Goal: Task Accomplishment & Management: Manage account settings

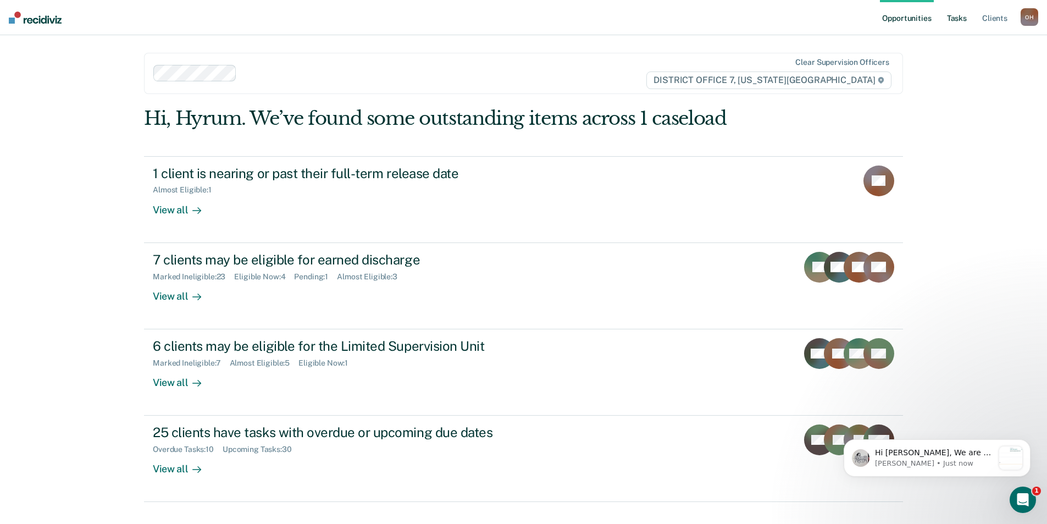
click at [951, 18] on link "Tasks" at bounding box center [957, 17] width 24 height 35
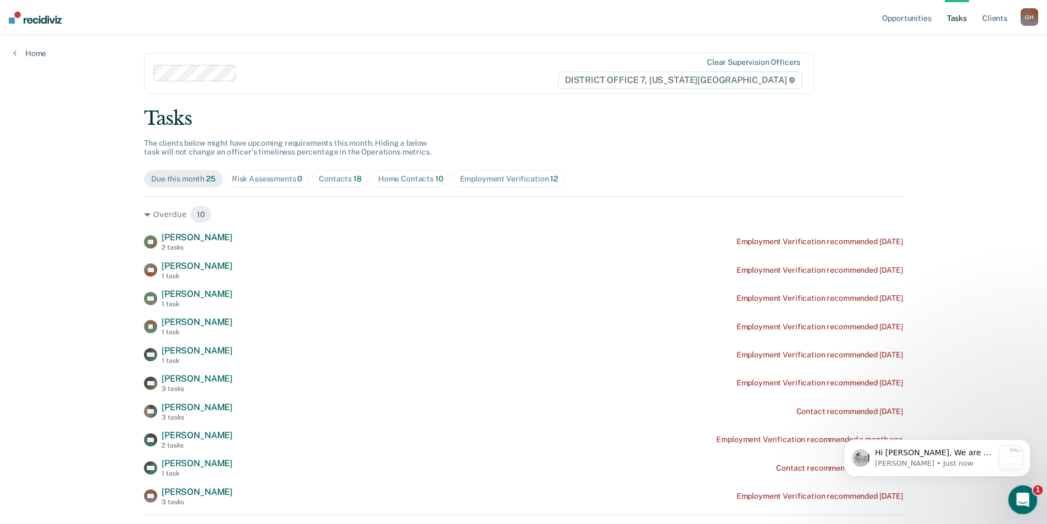
click at [1027, 500] on icon "Open Intercom Messenger" at bounding box center [1021, 498] width 18 height 18
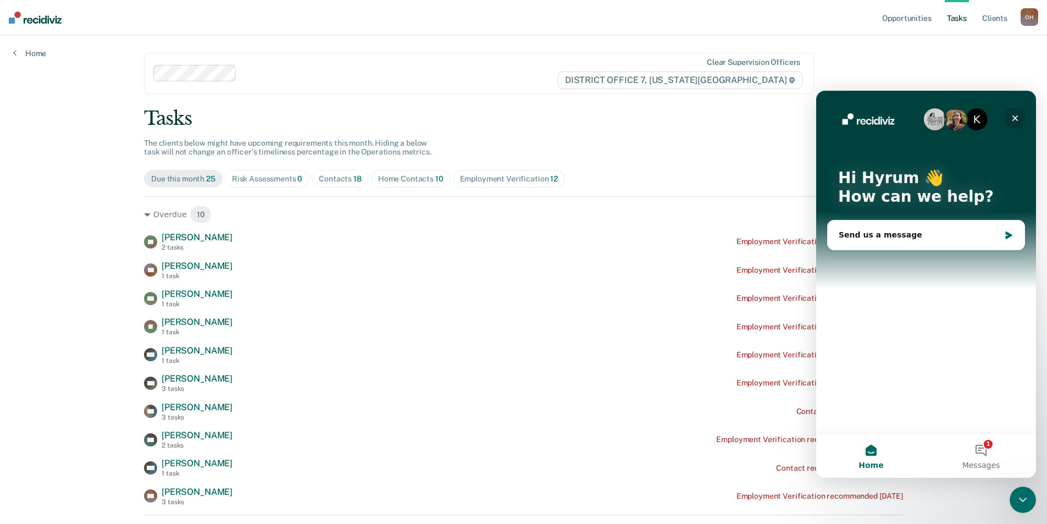
click at [1019, 119] on icon "Close" at bounding box center [1015, 118] width 9 height 9
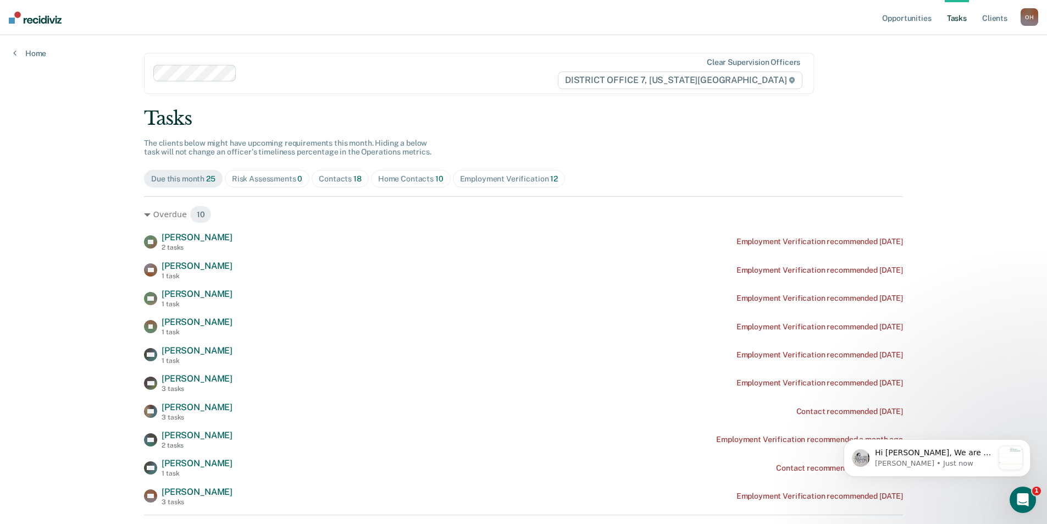
click at [1032, 518] on div "Opportunities Tasks Client s [PERSON_NAME] O H Profile How it works Log Out Hom…" at bounding box center [523, 504] width 1047 height 1009
click at [1024, 502] on icon "Open Intercom Messenger" at bounding box center [1021, 498] width 18 height 18
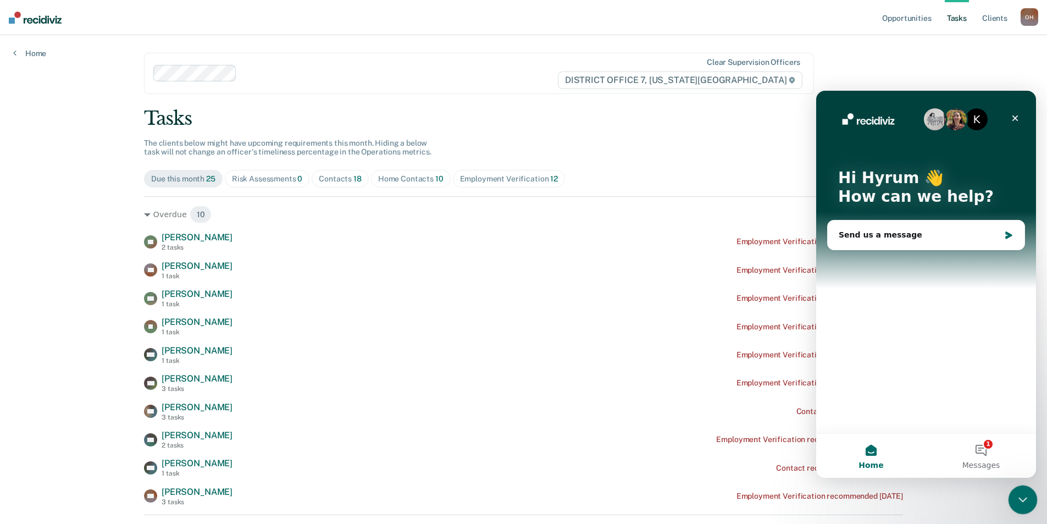
click at [1023, 502] on icon "Close Intercom Messenger" at bounding box center [1021, 497] width 13 height 13
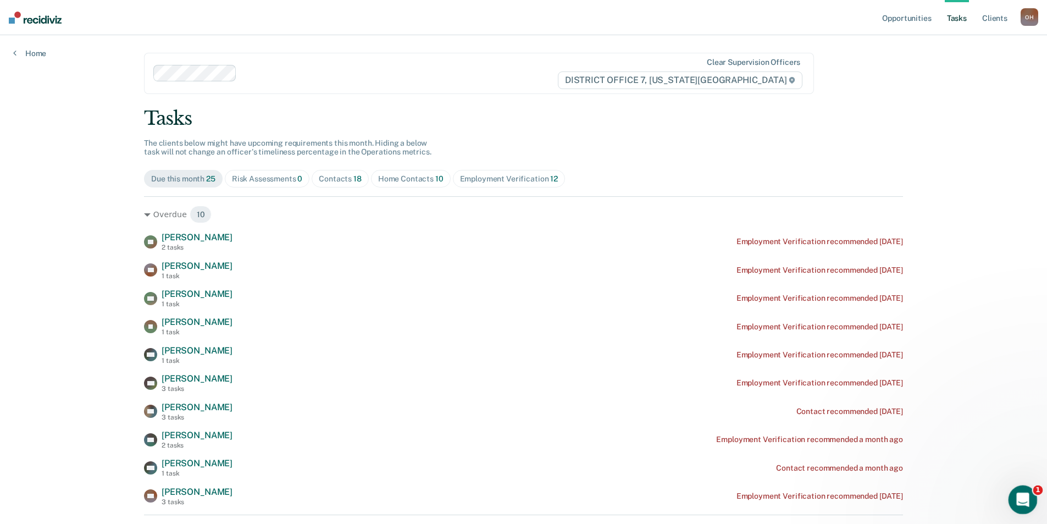
click at [1023, 502] on icon "Open Intercom Messenger" at bounding box center [1021, 498] width 18 height 18
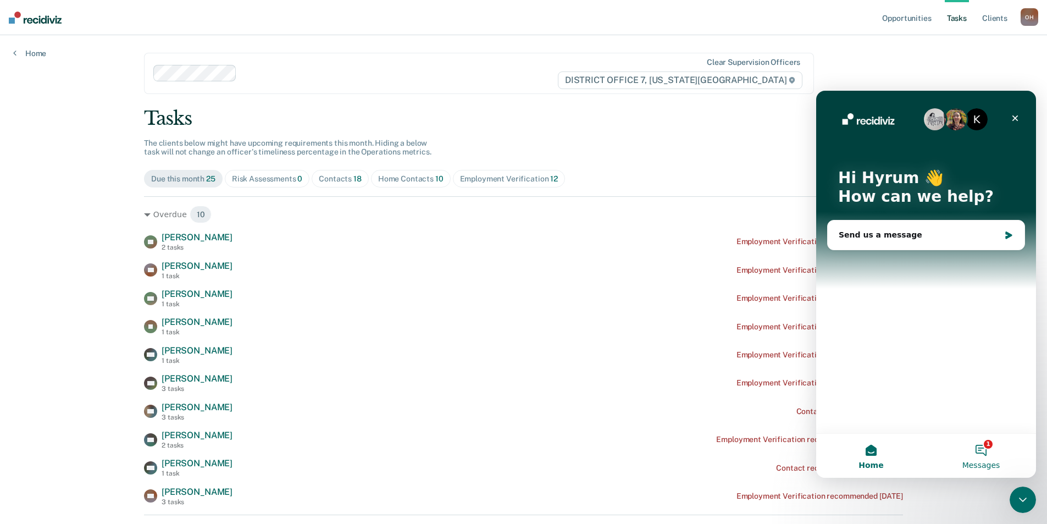
click at [983, 436] on button "1 Messages" at bounding box center [981, 456] width 110 height 44
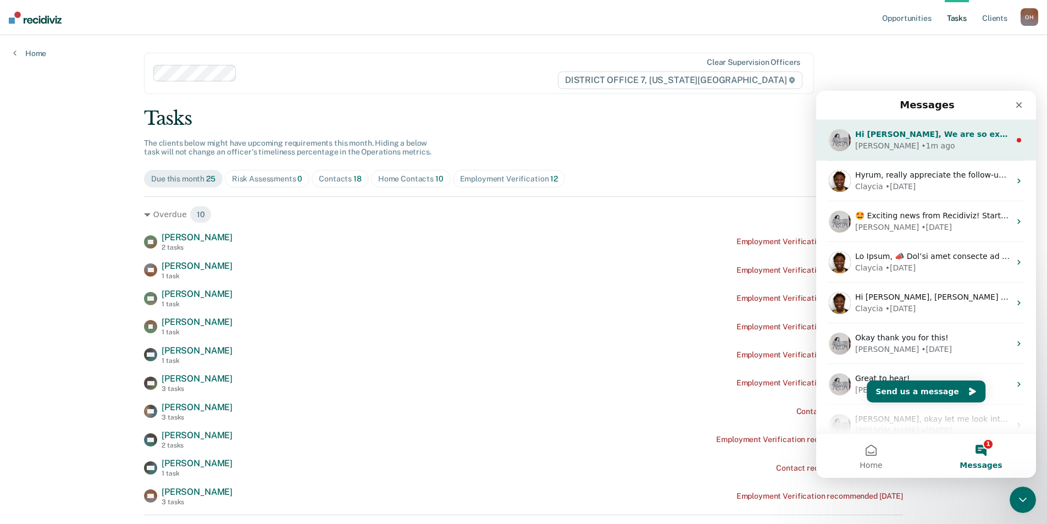
click at [927, 145] on div "[PERSON_NAME] • 1m ago" at bounding box center [932, 146] width 155 height 12
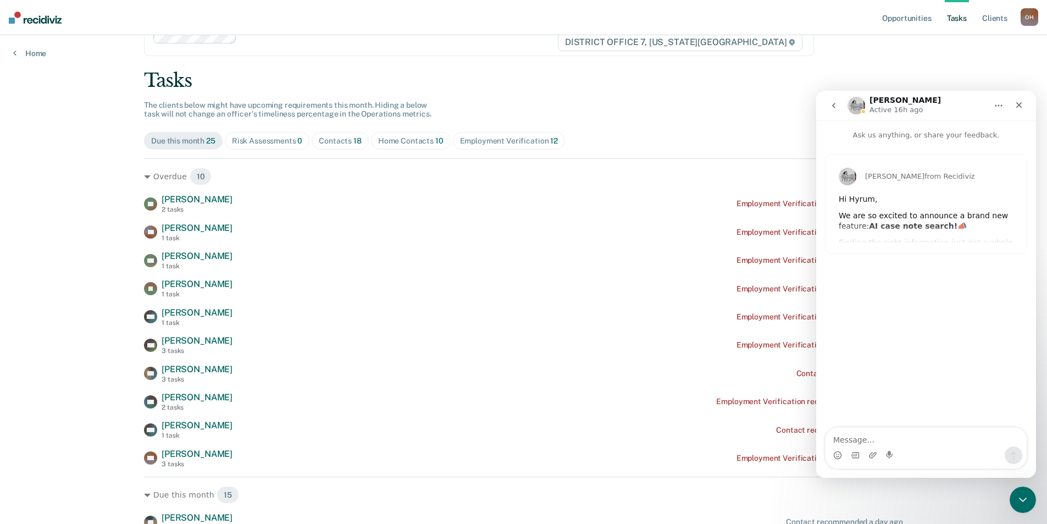
scroll to position [55, 0]
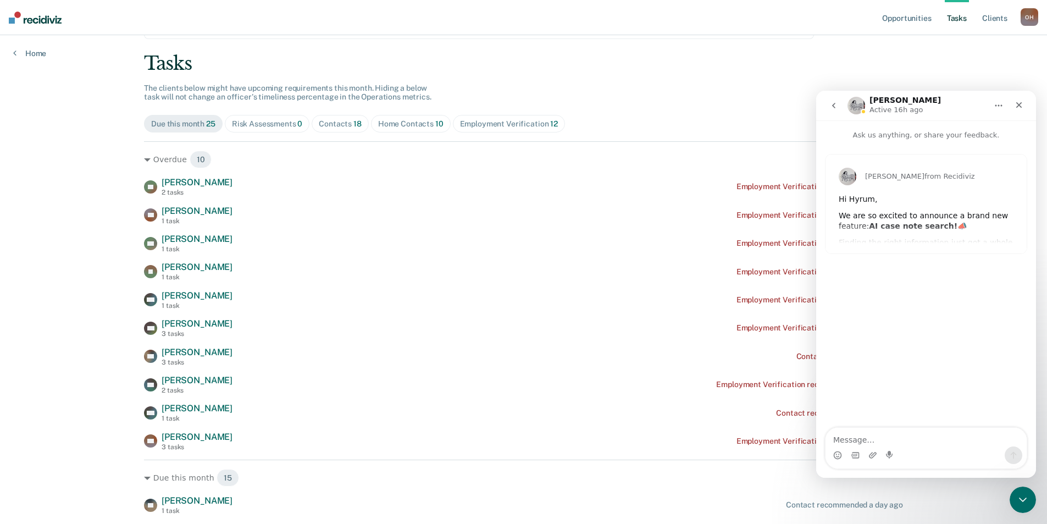
click at [898, 211] on div "We are so excited to announce a brand new feature: AI case note search! 📣" at bounding box center [926, 221] width 175 height 21
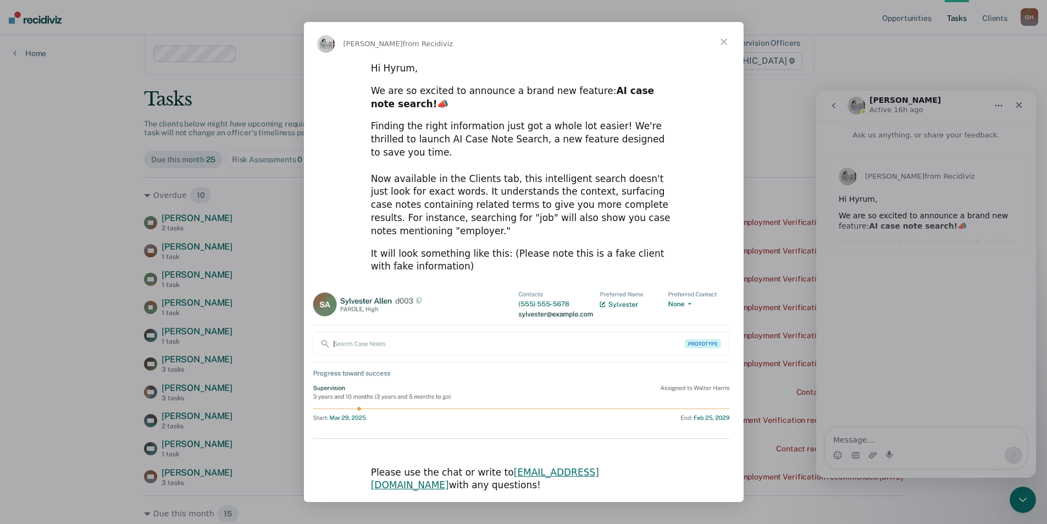
scroll to position [0, 0]
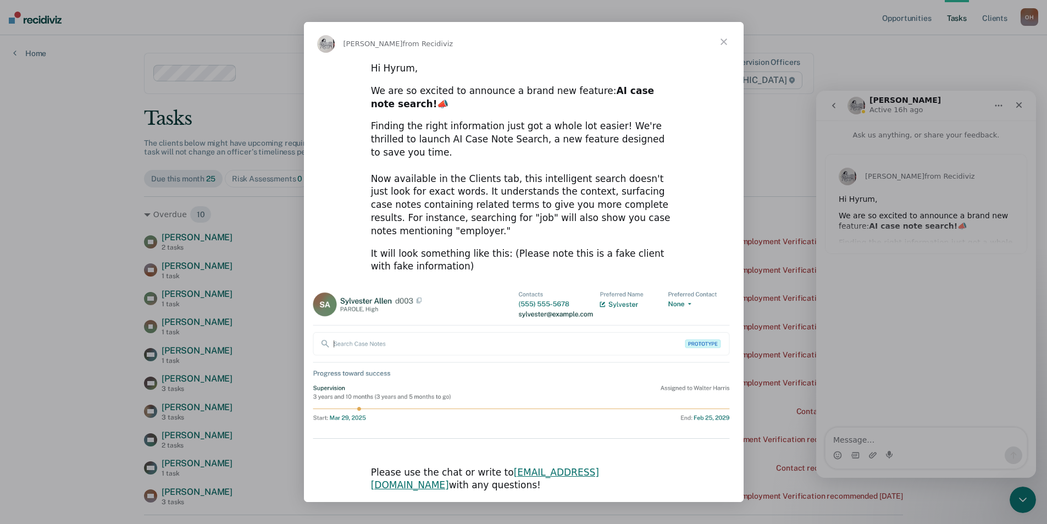
click at [722, 58] on span "Close" at bounding box center [724, 42] width 40 height 40
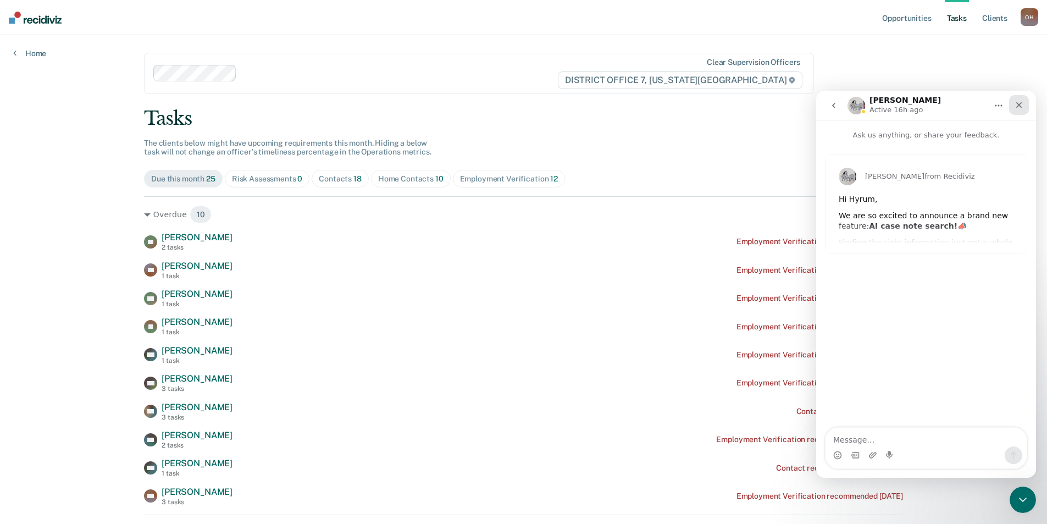
click at [1014, 106] on div "Close" at bounding box center [1019, 105] width 20 height 20
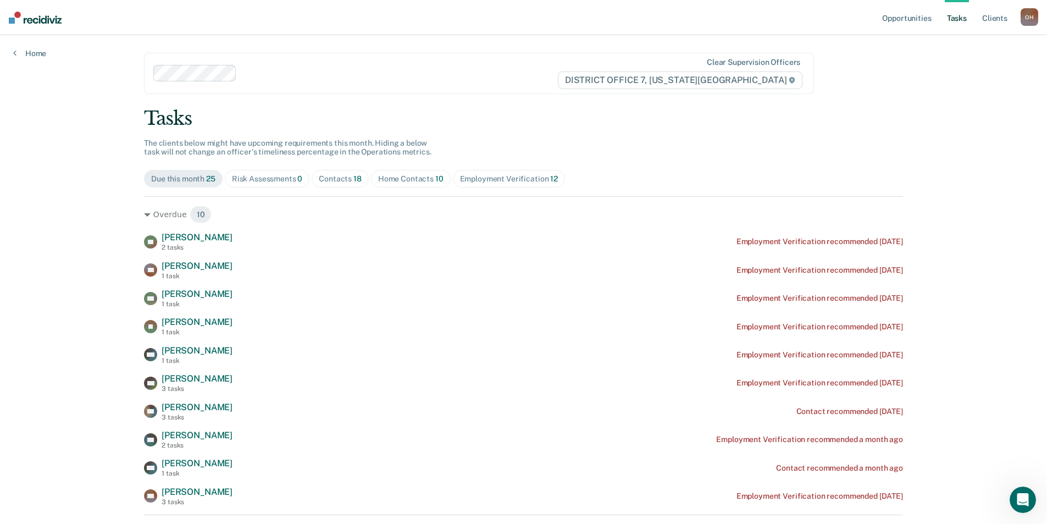
click at [345, 180] on div "Contacts 18" at bounding box center [340, 178] width 43 height 9
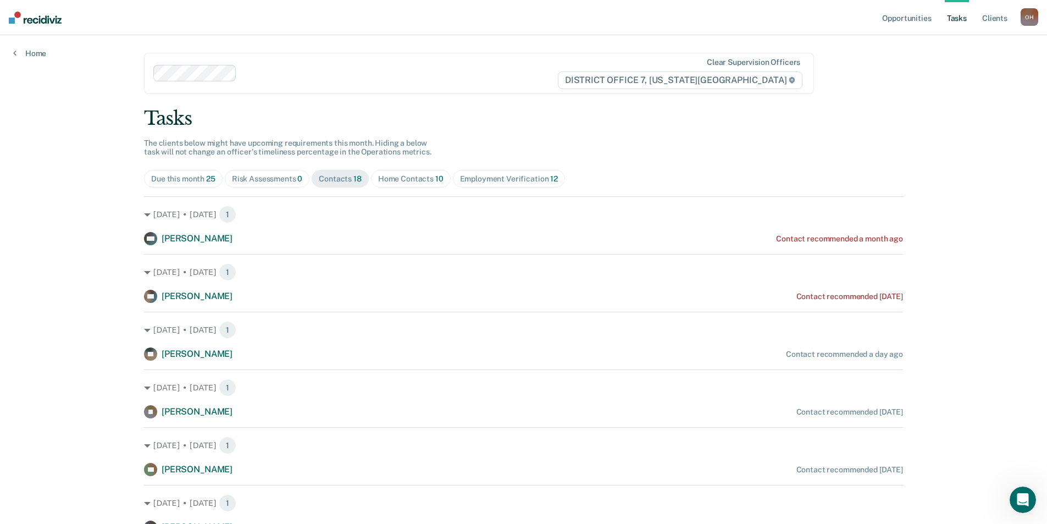
click at [414, 180] on div "Home Contacts 10" at bounding box center [410, 178] width 65 height 9
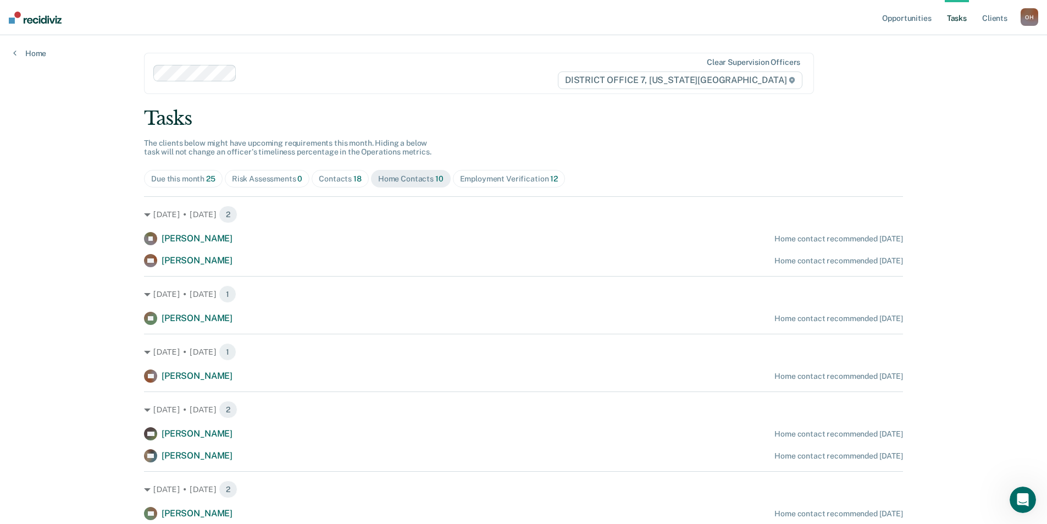
click at [334, 173] on span "Contacts 18" at bounding box center [340, 179] width 57 height 18
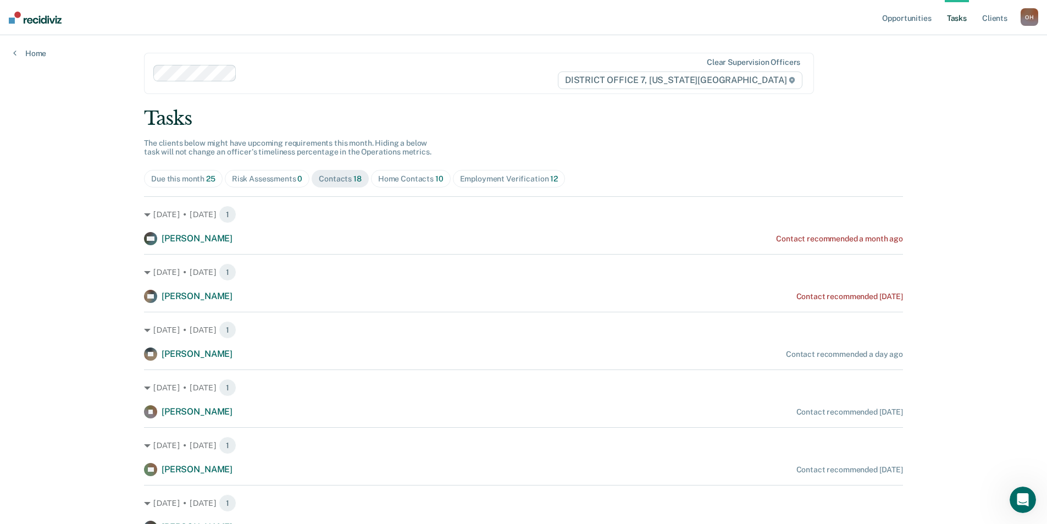
click at [285, 176] on div "Risk Assessments 0" at bounding box center [267, 178] width 71 height 9
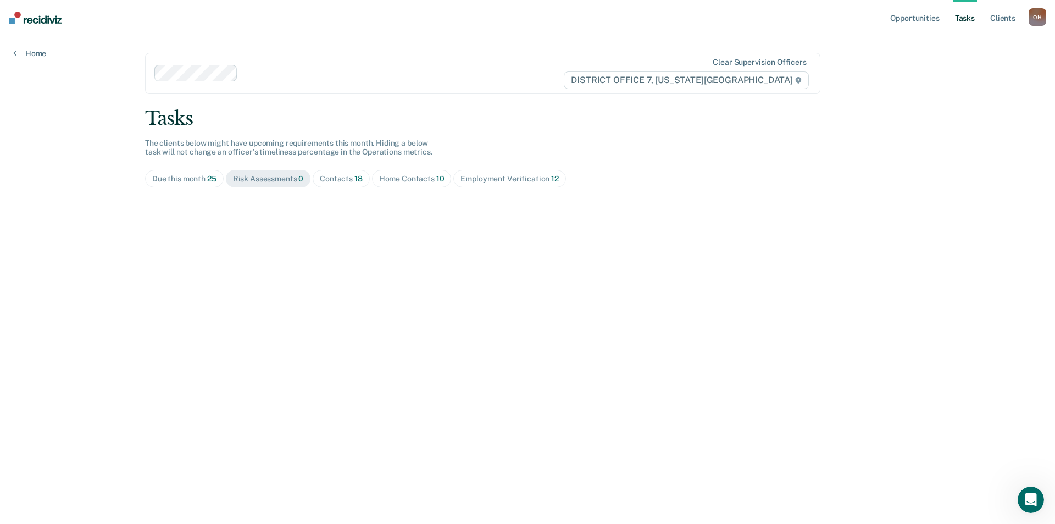
click at [335, 178] on div "Contacts 18" at bounding box center [341, 178] width 43 height 9
